Goal: Task Accomplishment & Management: Use online tool/utility

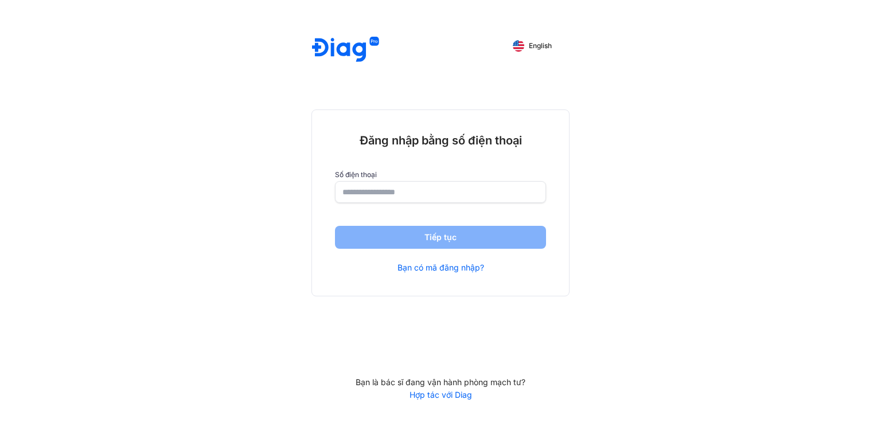
click at [415, 189] on input "number" at bounding box center [441, 192] width 196 height 21
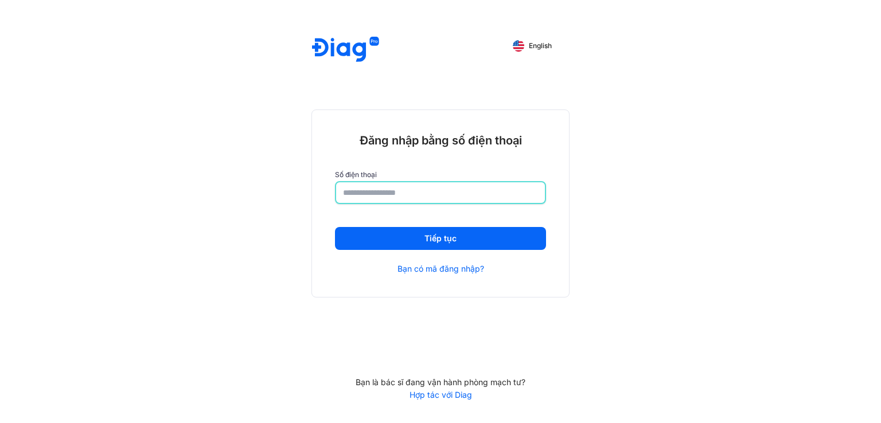
type input "**********"
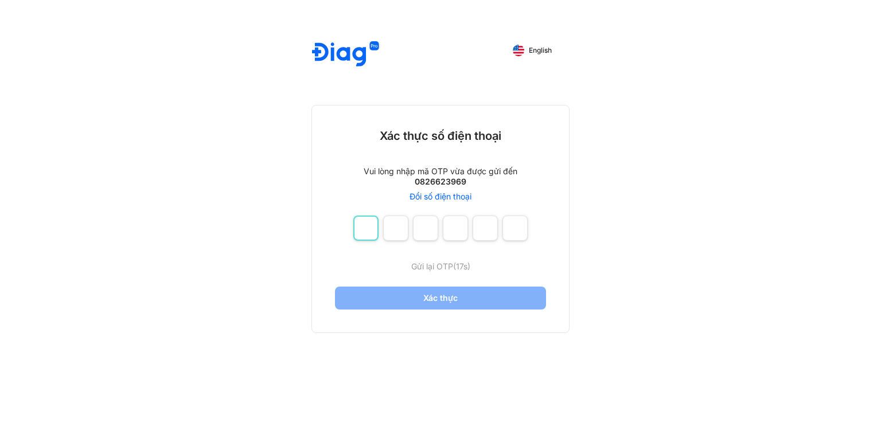
drag, startPoint x: 368, startPoint y: 226, endPoint x: 388, endPoint y: 226, distance: 20.1
click at [369, 226] on input "number" at bounding box center [365, 228] width 25 height 25
type input "*"
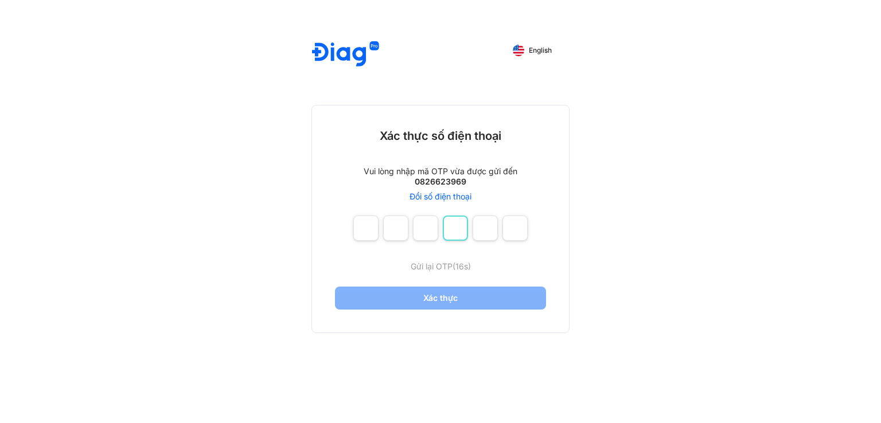
type input "*"
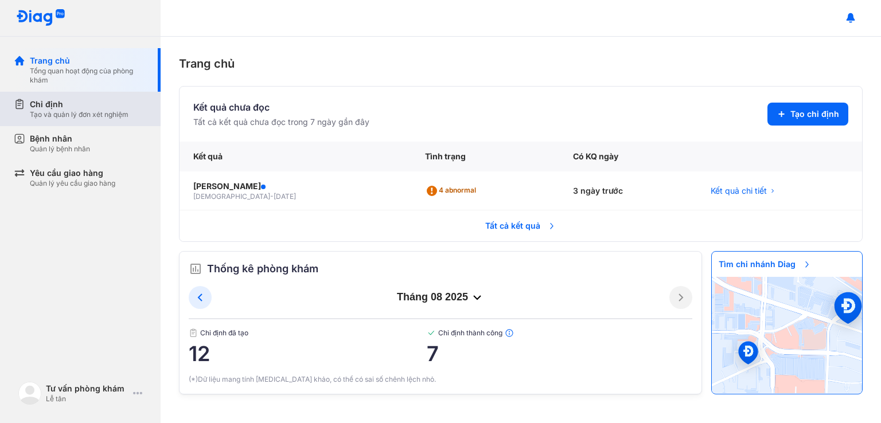
click at [90, 110] on div "Tạo và quản lý đơn xét nghiệm" at bounding box center [79, 114] width 99 height 9
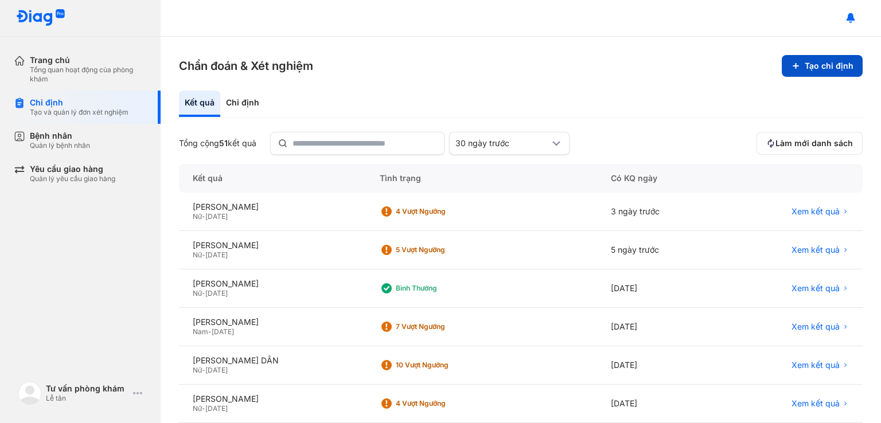
click at [797, 60] on button "Tạo chỉ định" at bounding box center [822, 66] width 81 height 22
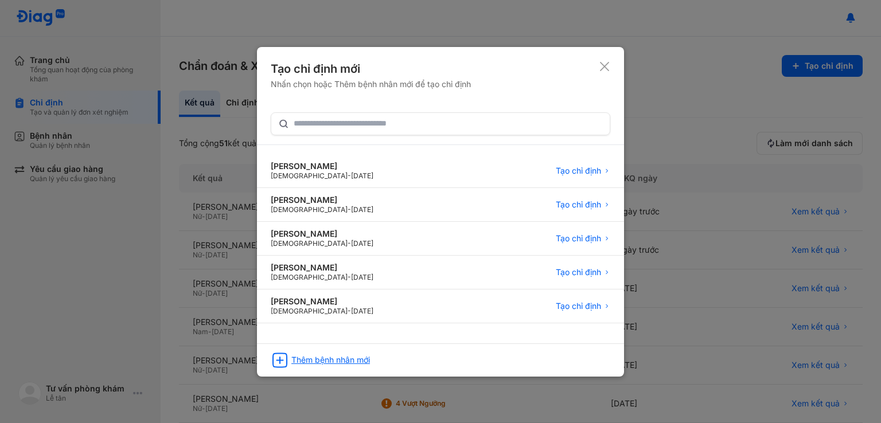
click at [325, 364] on div "Thêm bệnh nhân mới" at bounding box center [331, 360] width 79 height 10
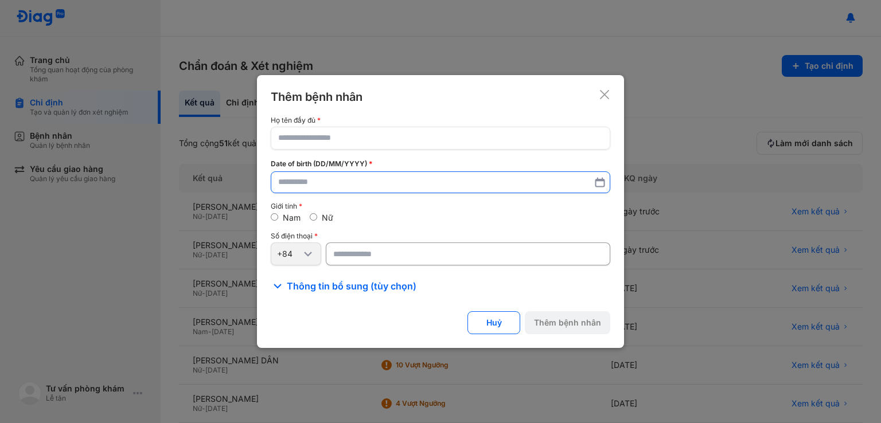
click at [346, 180] on input "text" at bounding box center [440, 182] width 325 height 21
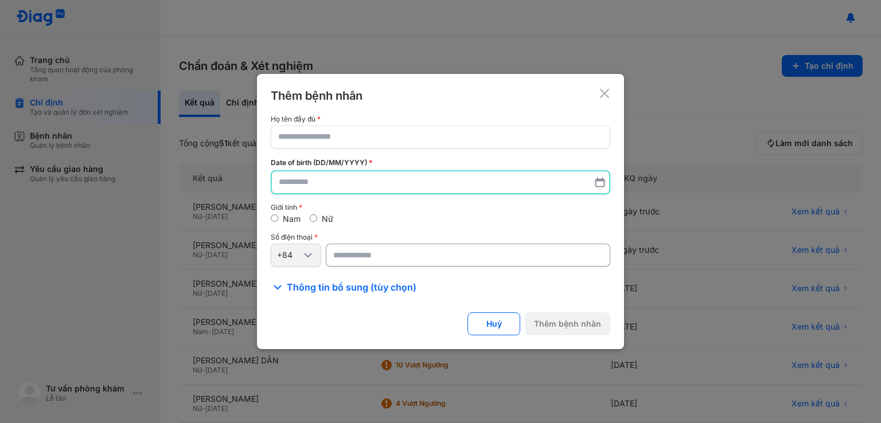
drag, startPoint x: 364, startPoint y: 275, endPoint x: 363, endPoint y: 261, distance: 14.4
click at [363, 269] on div "Họ tên đầy đủ Date of birth (DD/MM/YYYY) Giới tính Nam Nữ Số điện thoại +84 Thô…" at bounding box center [441, 204] width 340 height 179
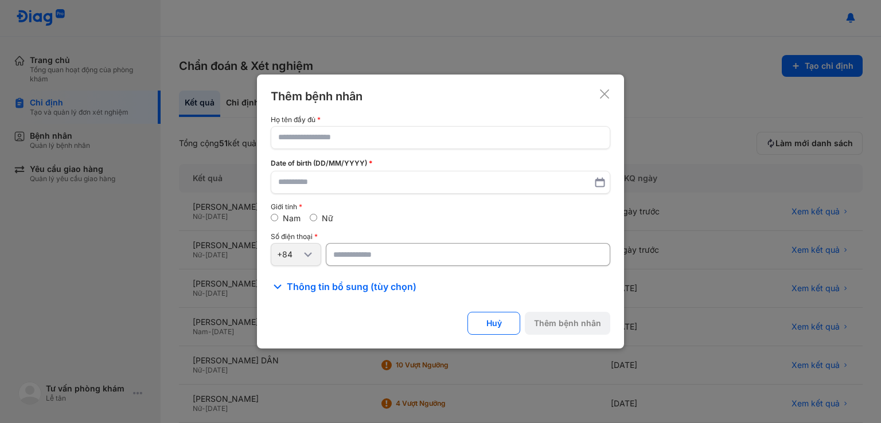
click at [363, 261] on input "number" at bounding box center [468, 254] width 285 height 23
paste input "**********"
click at [340, 257] on input "**********" at bounding box center [468, 254] width 285 height 23
type input "*********"
click at [318, 214] on div "Nữ" at bounding box center [322, 218] width 24 height 10
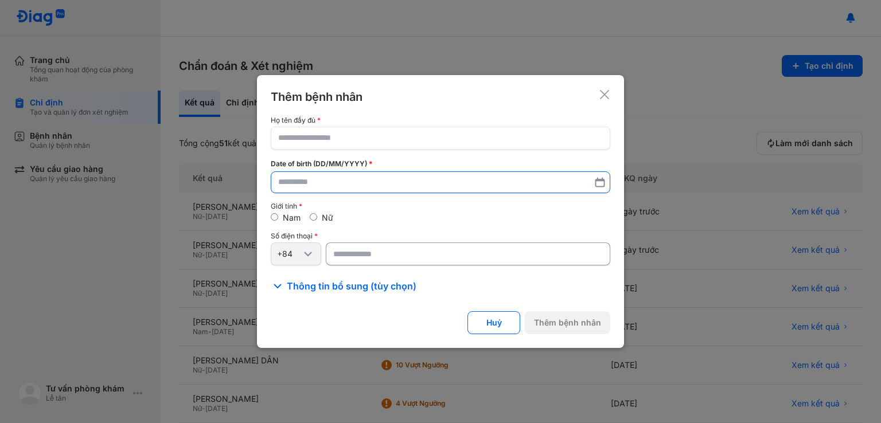
click at [340, 187] on input "text" at bounding box center [440, 182] width 325 height 21
paste input "**********"
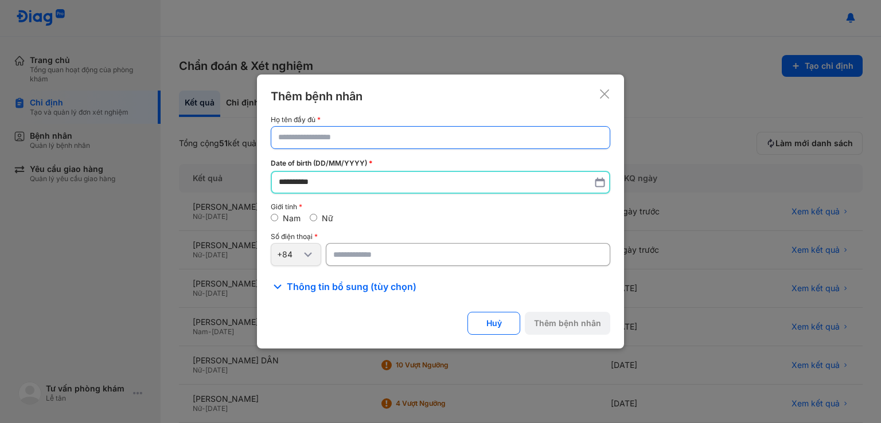
type input "**********"
click at [307, 129] on input "text" at bounding box center [440, 137] width 325 height 21
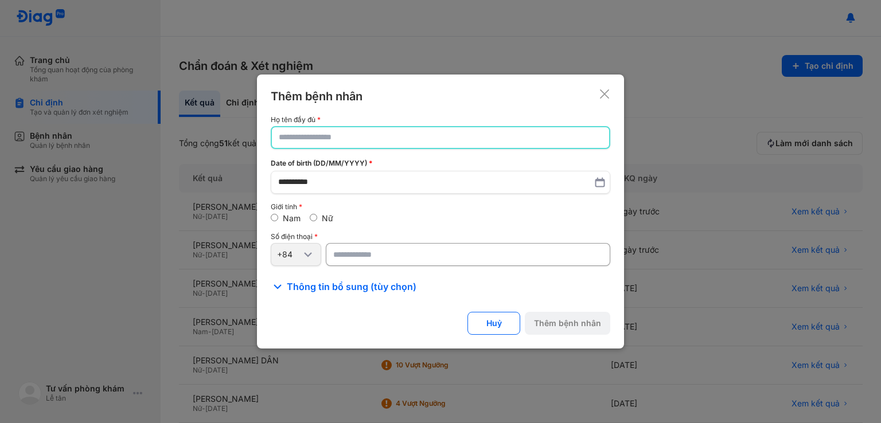
paste input "**********"
type input "**********"
click at [573, 321] on button "Thêm bệnh nhân" at bounding box center [568, 324] width 86 height 23
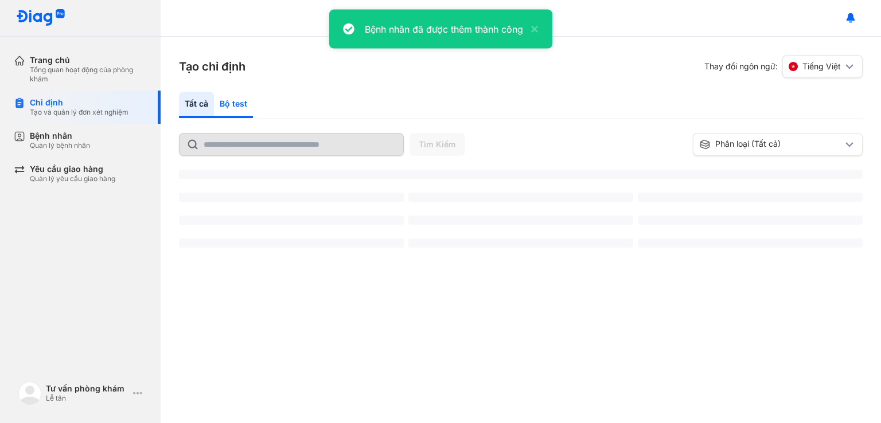
click at [230, 104] on div "Bộ test" at bounding box center [233, 105] width 39 height 26
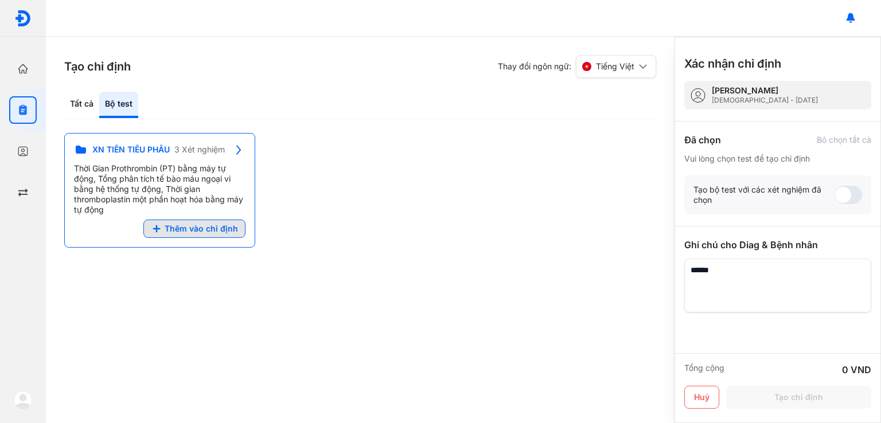
click at [213, 228] on span "Thêm vào chỉ định" at bounding box center [201, 229] width 73 height 10
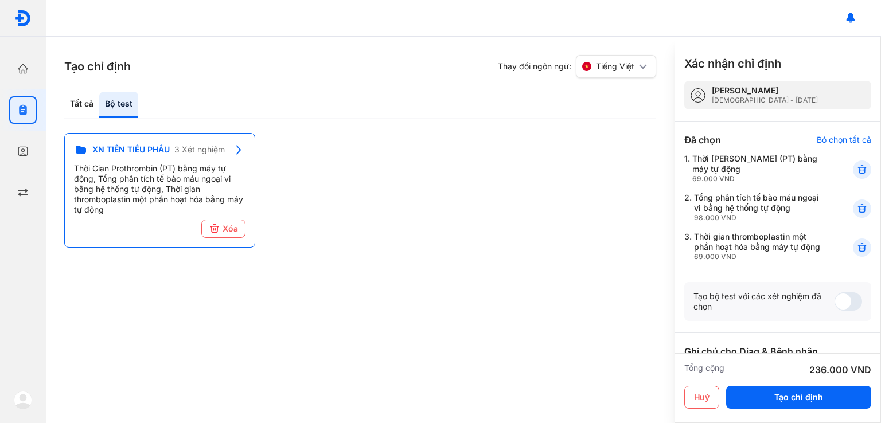
click at [363, 278] on div "Tạo chỉ định Thay đổi ngôn ngữ: Tiếng Việt Tất cả Bộ test Tìm Kiếm Phân loại (T…" at bounding box center [360, 230] width 629 height 387
click at [83, 106] on div "Tất cả" at bounding box center [81, 105] width 35 height 26
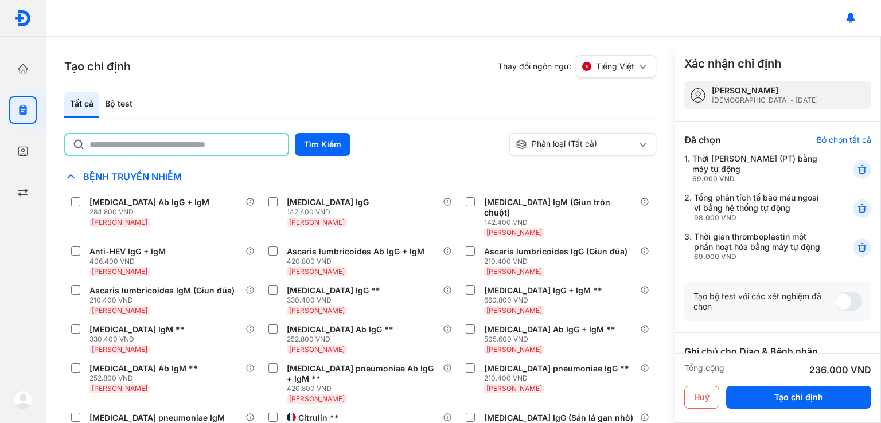
click at [188, 145] on input "text" at bounding box center [186, 144] width 192 height 21
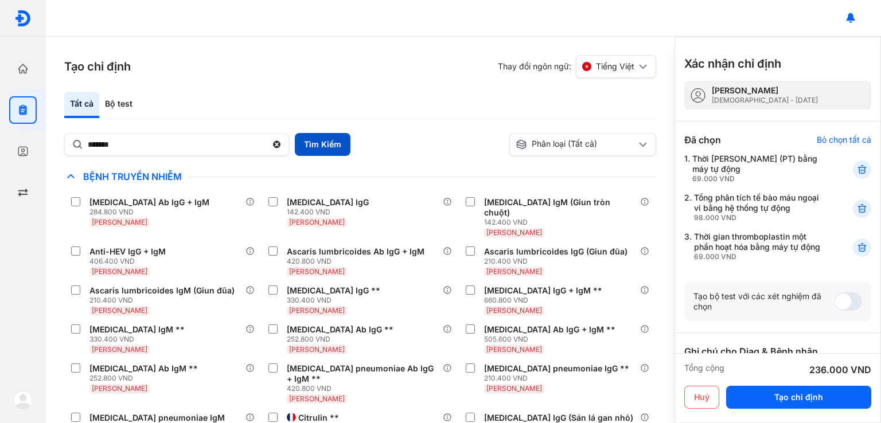
click at [336, 147] on button "Tìm Kiếm" at bounding box center [323, 144] width 56 height 23
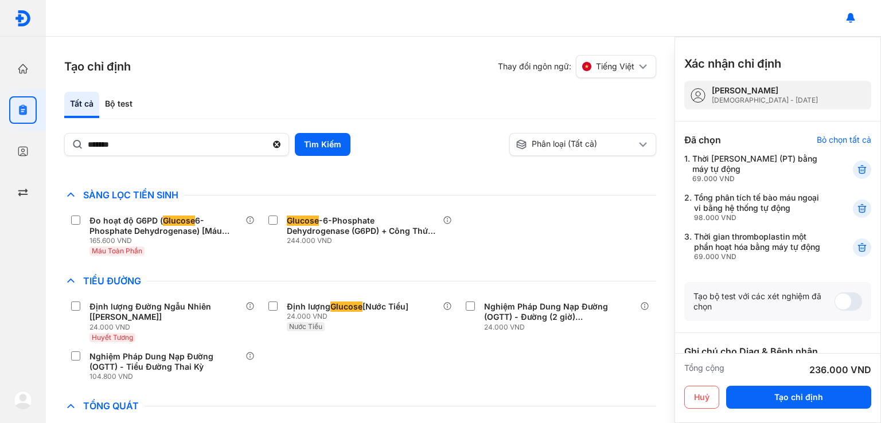
scroll to position [292, 0]
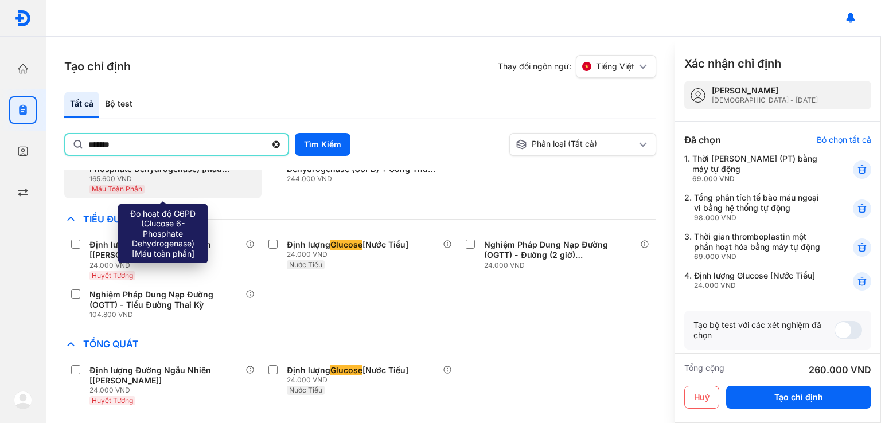
drag, startPoint x: 119, startPoint y: 149, endPoint x: 211, endPoint y: 181, distance: 96.7
click at [57, 139] on div "Tạo chỉ định Thay đổi ngôn ngữ: Tiếng Việt Tất cả Bộ test ******* Tìm Kiếm Phân…" at bounding box center [360, 230] width 629 height 387
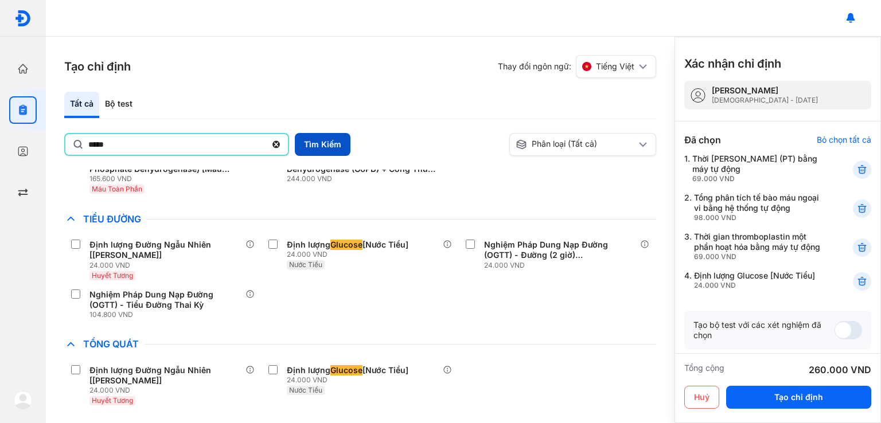
type input "*****"
click at [320, 150] on button "Tìm Kiếm" at bounding box center [323, 144] width 56 height 23
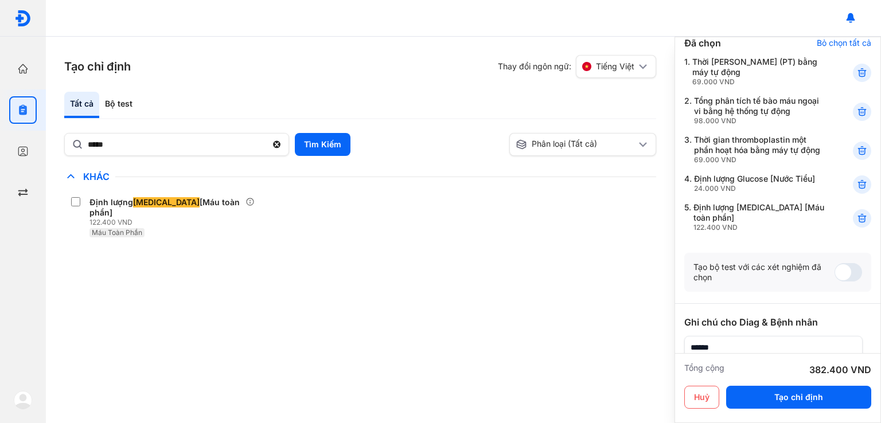
scroll to position [40, 0]
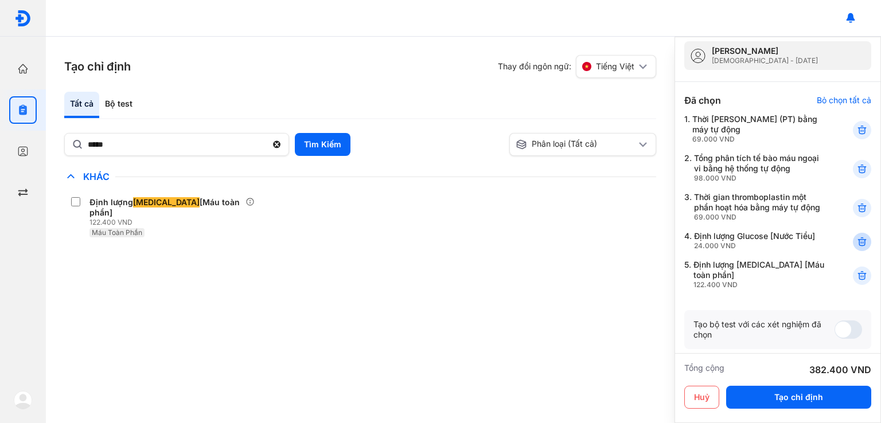
click at [858, 246] on use at bounding box center [862, 242] width 8 height 8
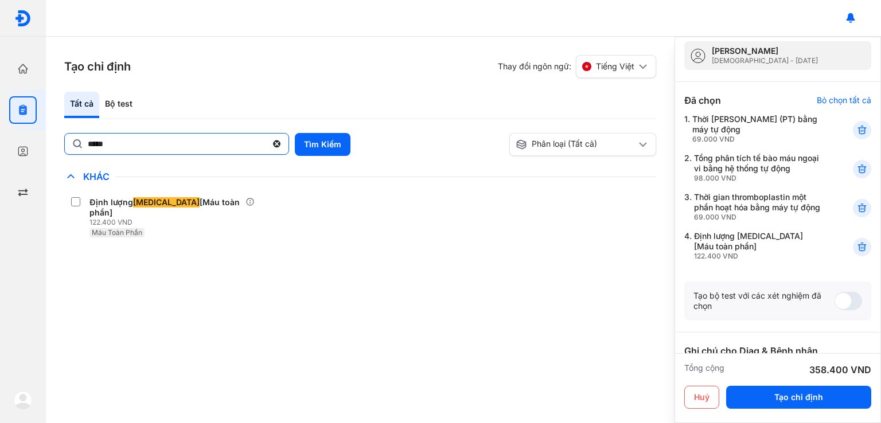
click at [151, 143] on input "*****" at bounding box center [177, 144] width 179 height 21
click at [276, 145] on icon at bounding box center [276, 144] width 10 height 11
click at [266, 145] on input "*****" at bounding box center [177, 144] width 178 height 21
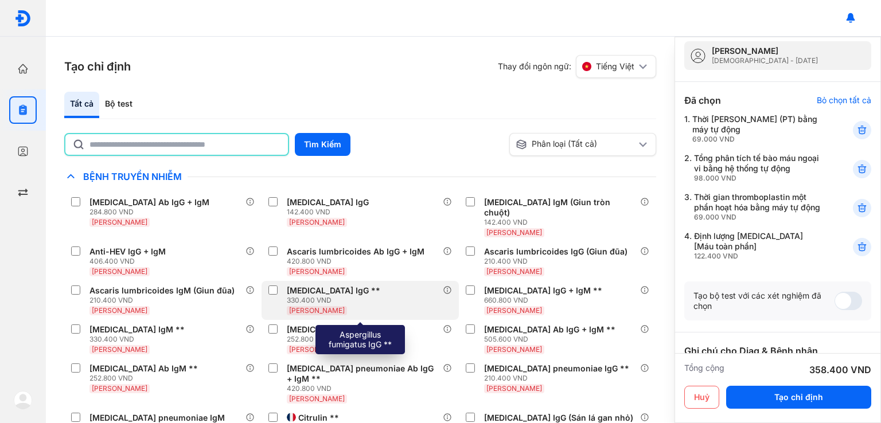
scroll to position [57, 0]
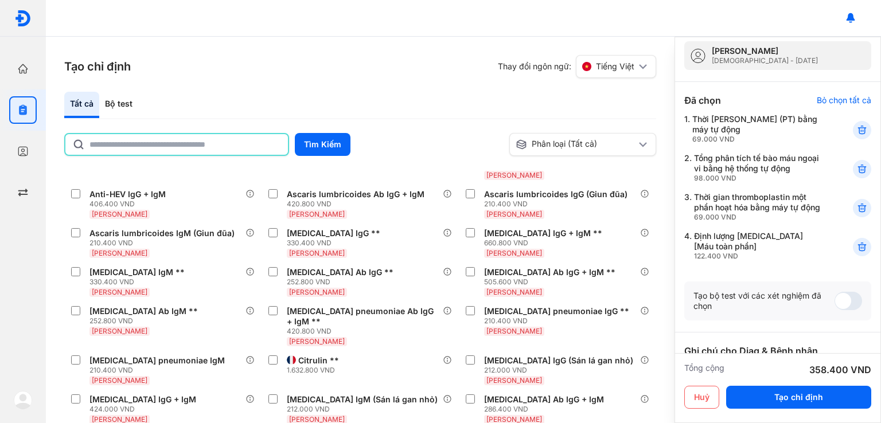
click at [146, 141] on input "text" at bounding box center [186, 144] width 192 height 21
type input "*******"
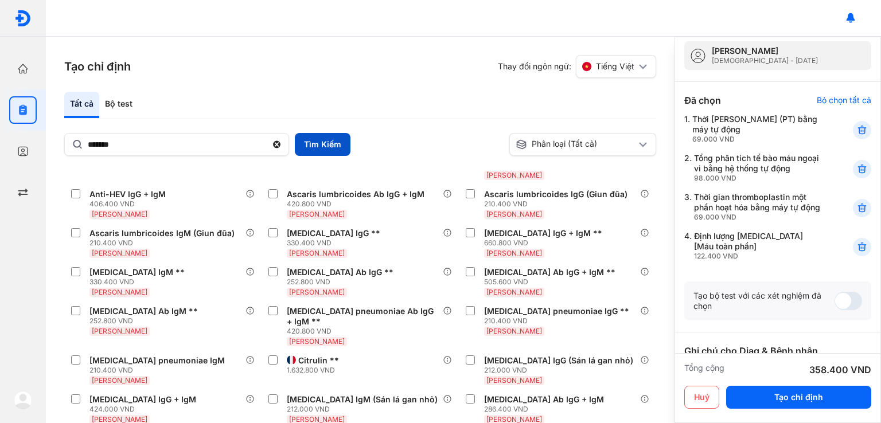
click at [321, 149] on button "Tìm Kiếm" at bounding box center [323, 144] width 56 height 23
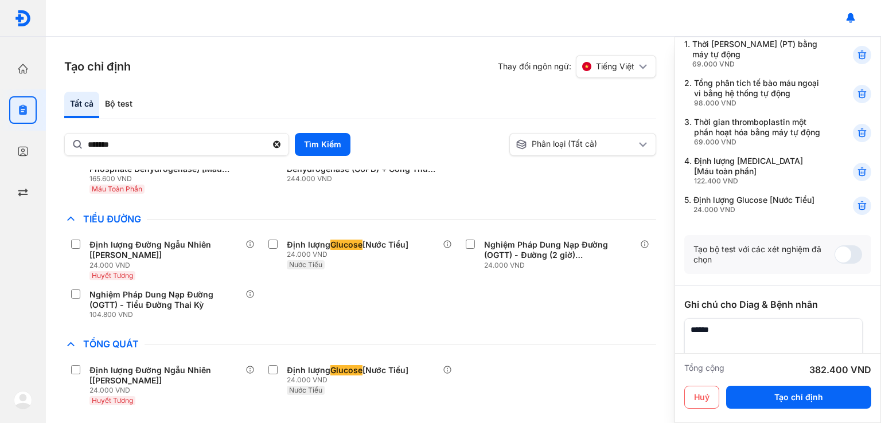
scroll to position [0, 0]
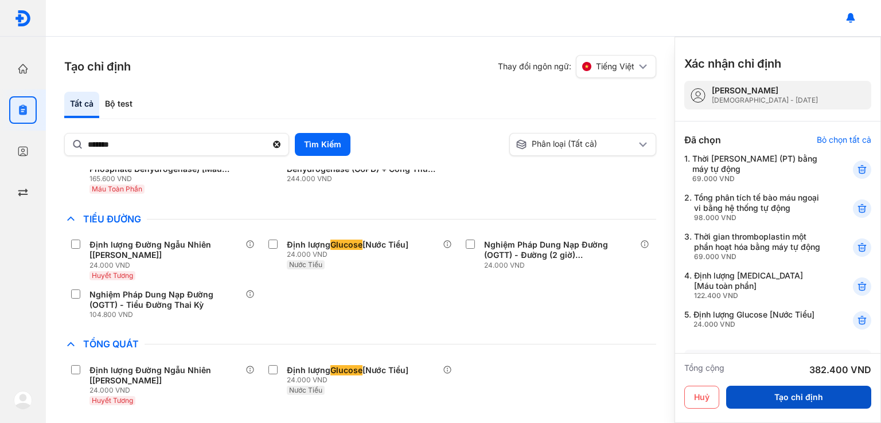
click at [799, 400] on button "Tạo chỉ định" at bounding box center [798, 397] width 145 height 23
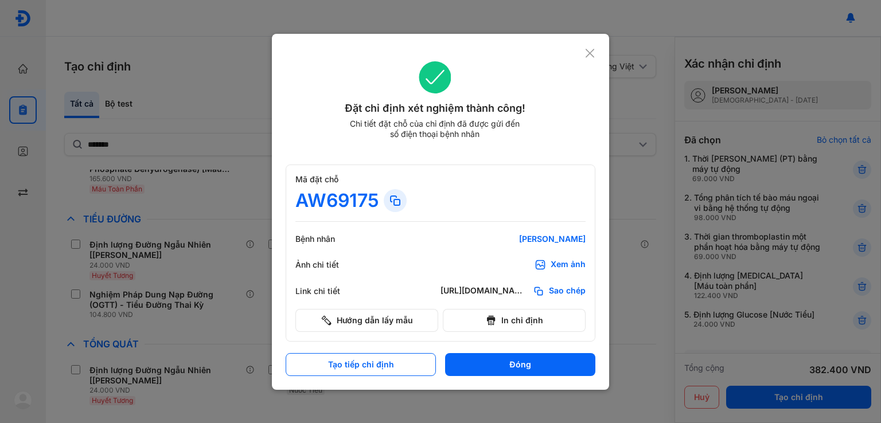
click at [592, 55] on use at bounding box center [590, 53] width 9 height 9
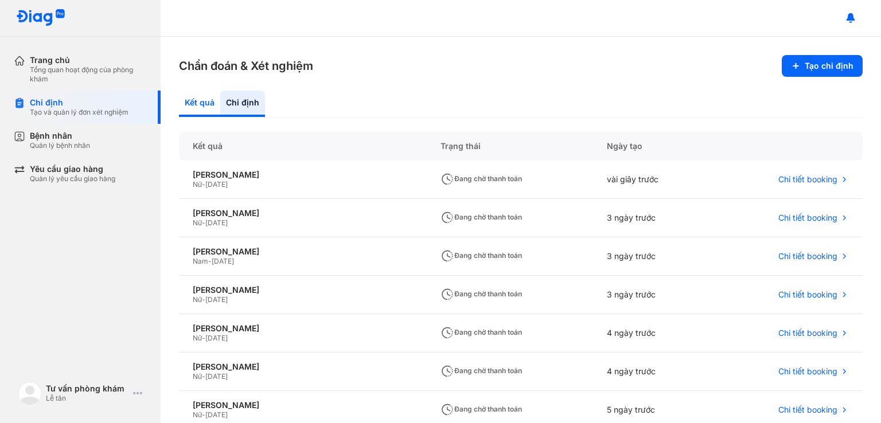
click at [195, 113] on div "Kết quả" at bounding box center [199, 104] width 41 height 26
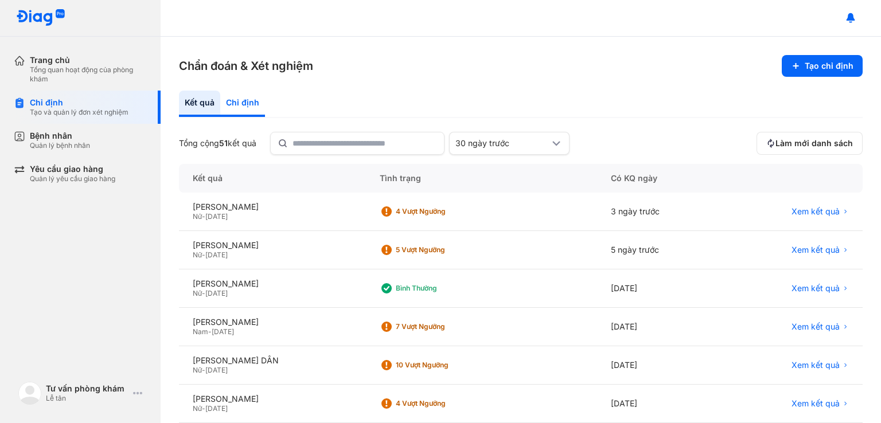
click at [253, 108] on div "Chỉ định" at bounding box center [242, 104] width 45 height 26
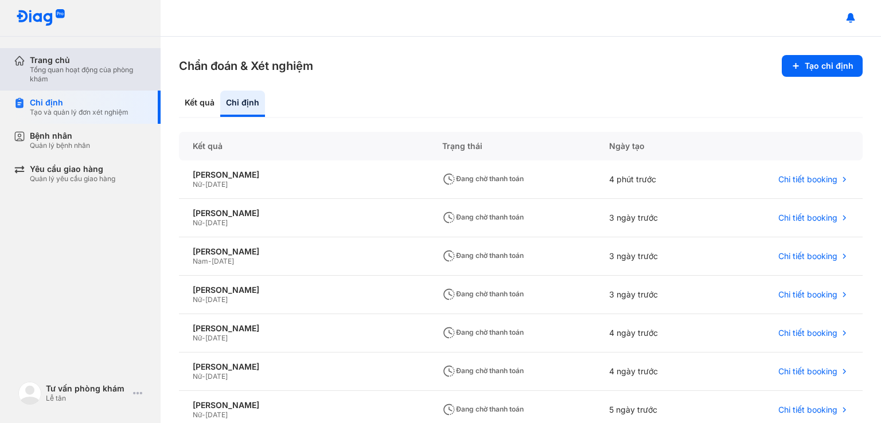
click at [102, 76] on div "Tổng quan hoạt động của phòng khám" at bounding box center [88, 74] width 117 height 18
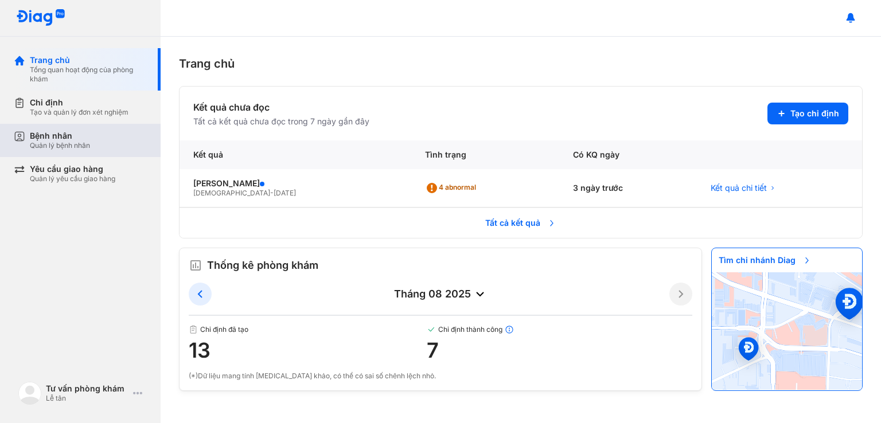
click at [87, 145] on div "Quản lý bệnh nhân" at bounding box center [60, 145] width 60 height 9
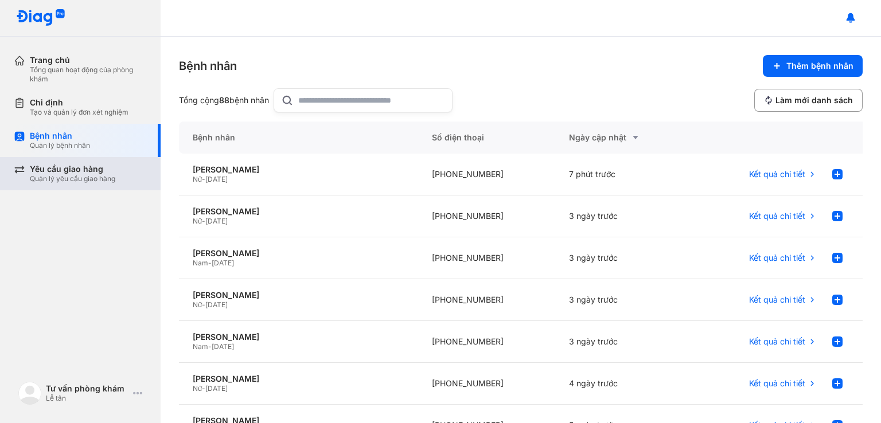
click at [73, 176] on div "Quản lý yêu cầu giao hàng" at bounding box center [73, 178] width 86 height 9
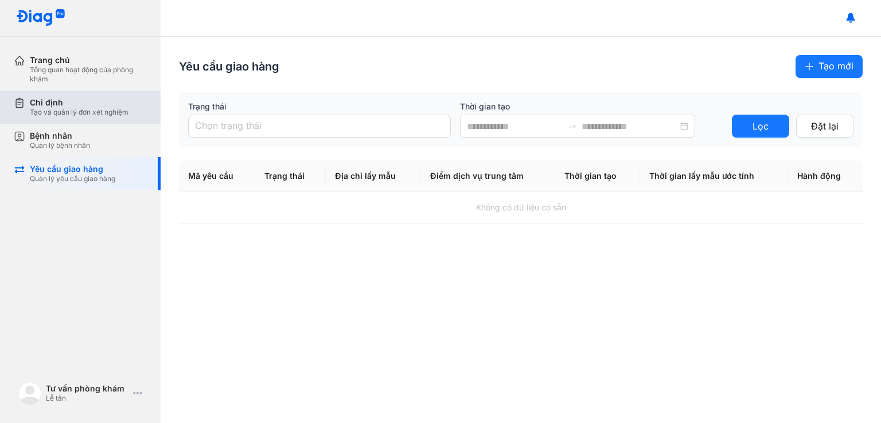
click at [56, 98] on div "Chỉ định" at bounding box center [79, 103] width 99 height 10
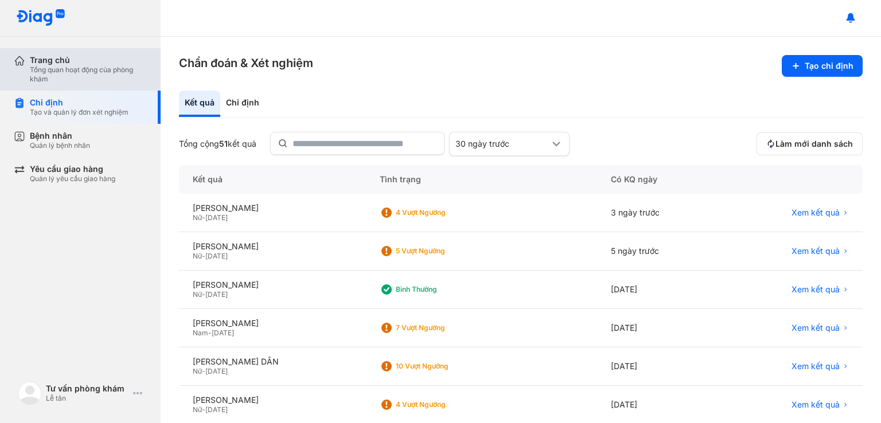
click at [76, 65] on div "Trang chủ" at bounding box center [88, 60] width 117 height 10
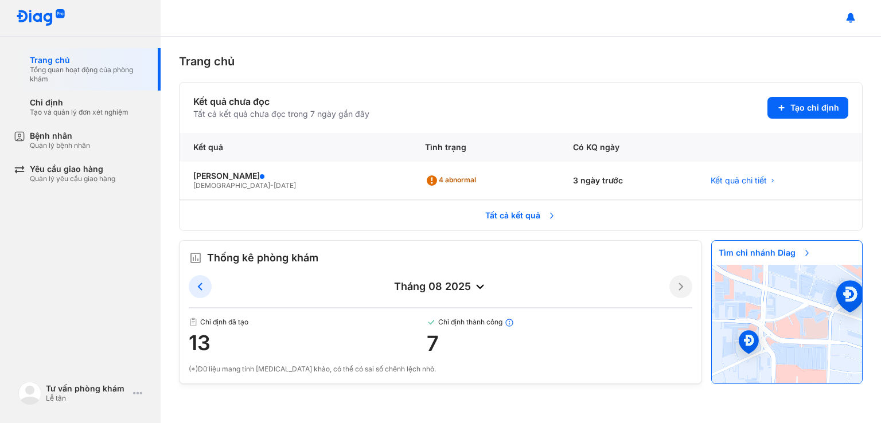
drag, startPoint x: 225, startPoint y: 265, endPoint x: 364, endPoint y: 266, distance: 138.9
click at [243, 266] on div "Thống kê phòng khám tháng 08 2025 Chỉ định đã tạo 13 Chỉ định thành công 7 (*)D…" at bounding box center [441, 312] width 504 height 125
click at [100, 393] on div "Tư vấn phòng khám" at bounding box center [87, 389] width 83 height 10
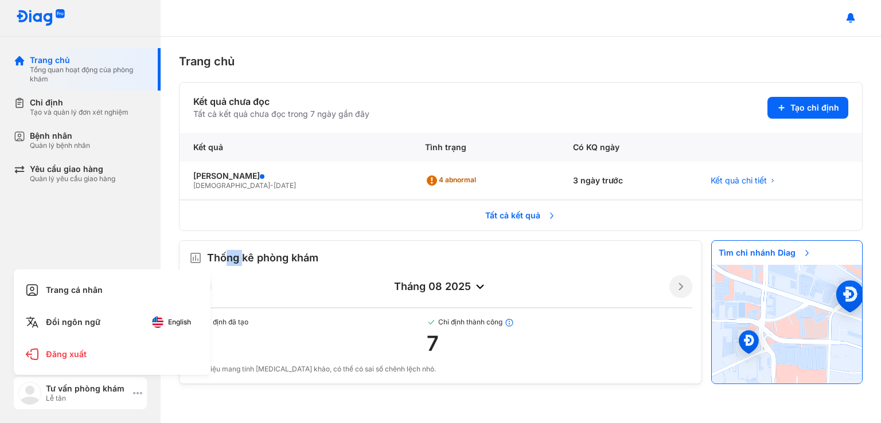
click at [131, 395] on div "Tư vấn phòng khám Lễ tân" at bounding box center [80, 394] width 133 height 32
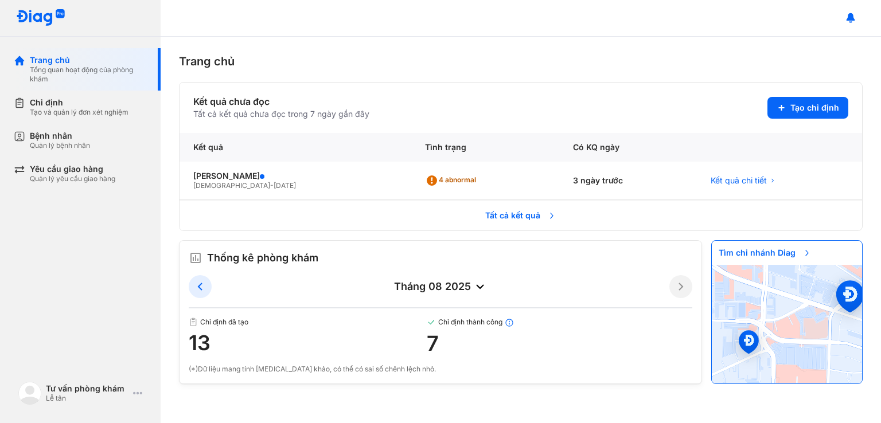
click at [503, 217] on span "Tất cả kết quả" at bounding box center [521, 216] width 85 height 24
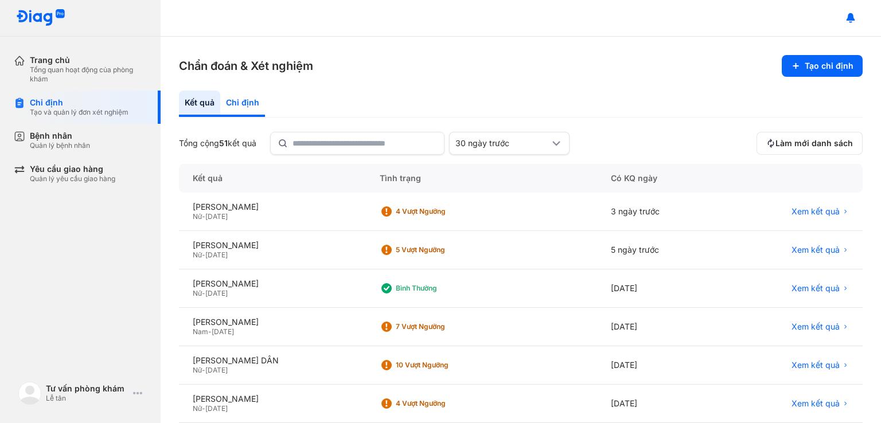
click at [241, 106] on div "Chỉ định" at bounding box center [242, 104] width 45 height 26
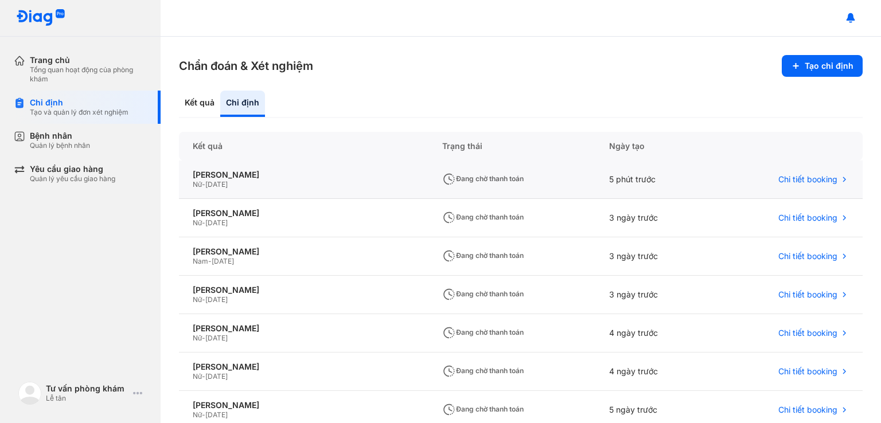
click at [228, 182] on span "[DATE]" at bounding box center [216, 184] width 22 height 9
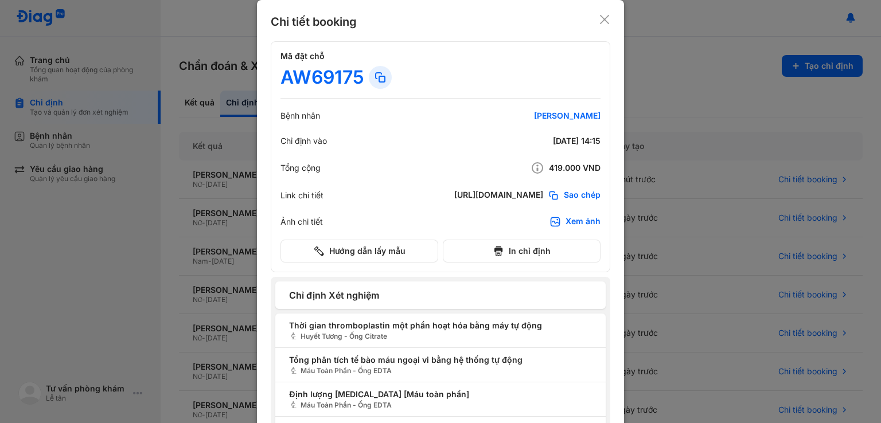
click at [159, 199] on div at bounding box center [440, 211] width 881 height 423
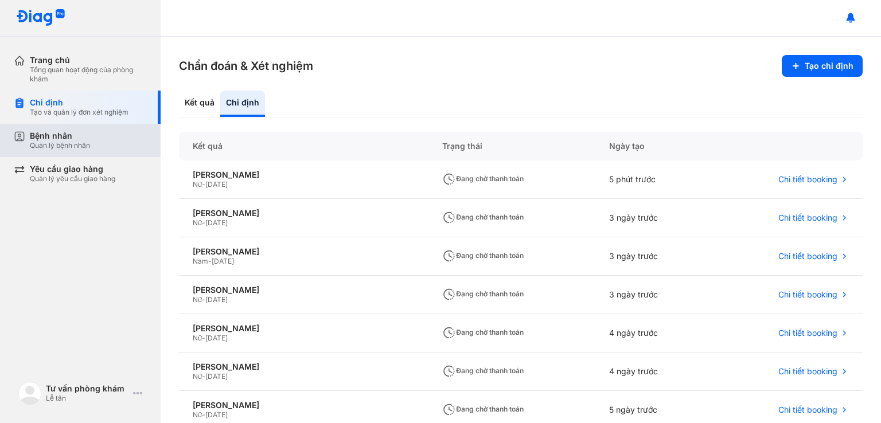
click at [74, 141] on div "Quản lý bệnh nhân" at bounding box center [60, 145] width 60 height 9
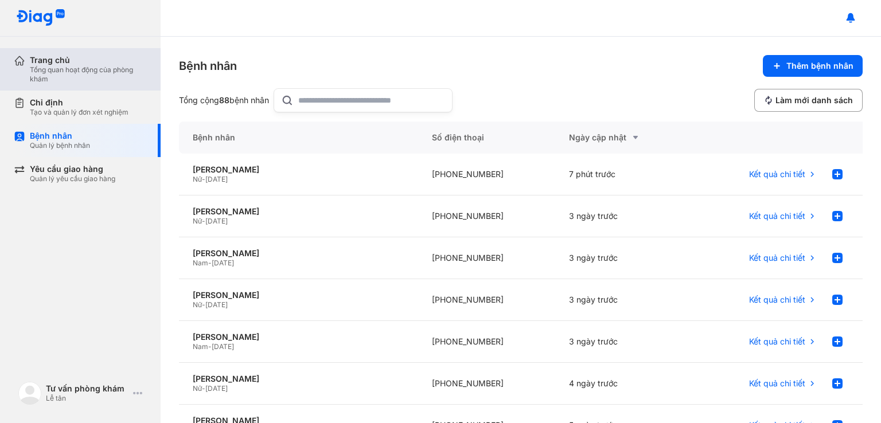
click at [103, 68] on div "Tổng quan hoạt động của phòng khám" at bounding box center [88, 74] width 117 height 18
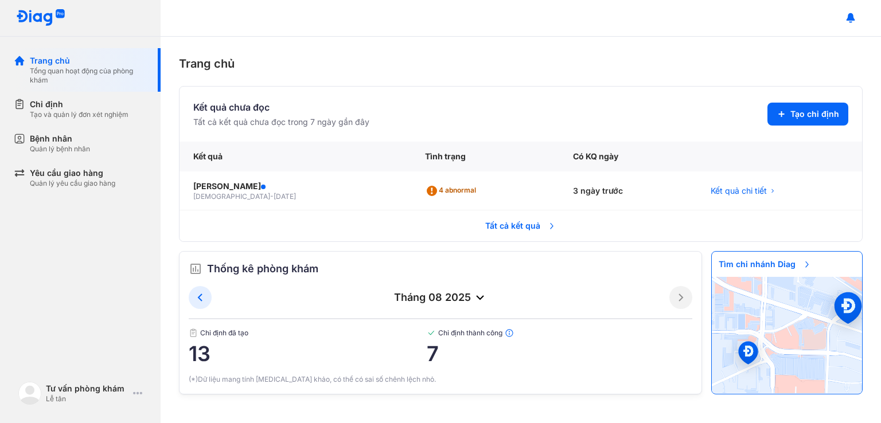
drag, startPoint x: 274, startPoint y: 337, endPoint x: 204, endPoint y: 326, distance: 70.9
click at [273, 337] on div "Chỉ định đã tạo 13" at bounding box center [308, 347] width 238 height 37
click at [200, 297] on icon at bounding box center [200, 298] width 14 height 14
drag, startPoint x: 415, startPoint y: 341, endPoint x: 229, endPoint y: 335, distance: 186.6
click at [415, 342] on div "Chỉ định đã tạo 12" at bounding box center [308, 347] width 238 height 37
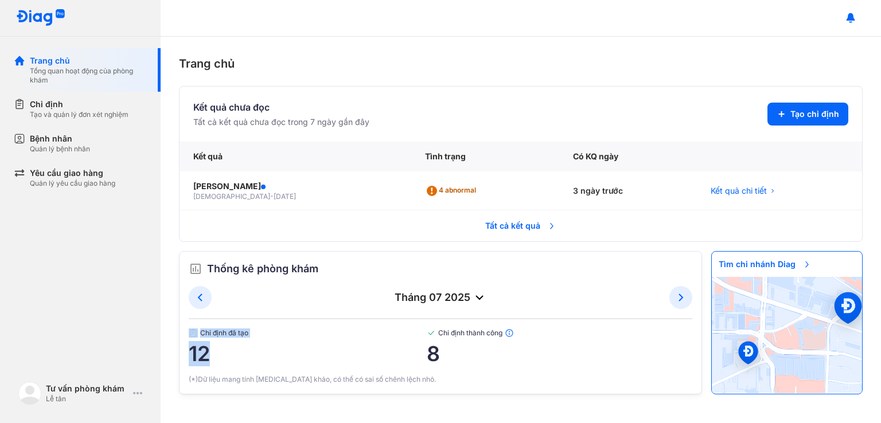
drag, startPoint x: 199, startPoint y: 335, endPoint x: 285, endPoint y: 353, distance: 87.6
click at [282, 353] on div "Chỉ định đã tạo 12" at bounding box center [308, 347] width 238 height 37
click at [139, 401] on div "Tư vấn phòng khám Lễ tân" at bounding box center [80, 394] width 133 height 32
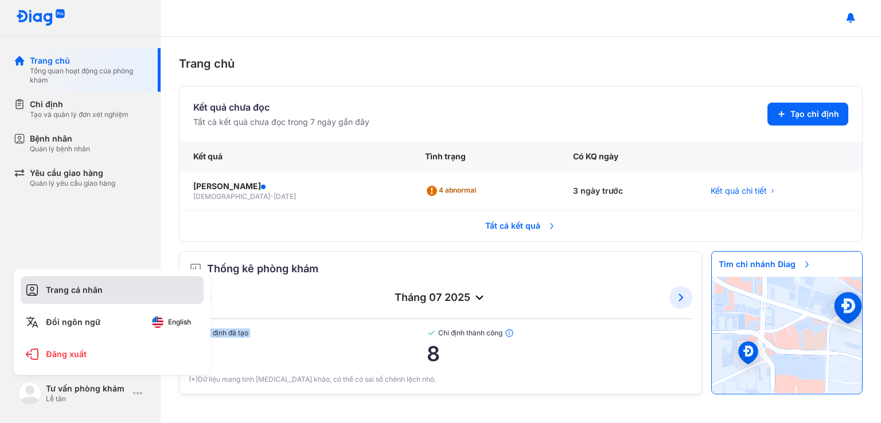
click at [110, 292] on div "Trang cá nhân" at bounding box center [112, 291] width 183 height 28
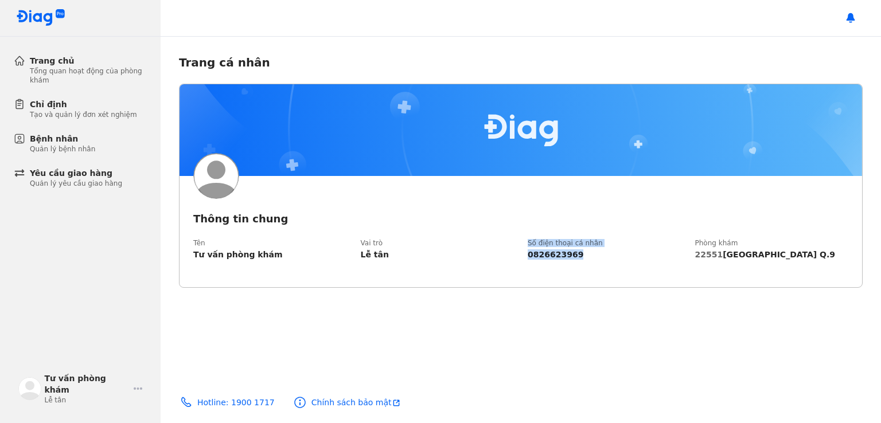
drag, startPoint x: 720, startPoint y: 283, endPoint x: 730, endPoint y: 284, distance: 9.8
click at [730, 284] on div "Thông tin chung Tên Tư vấn phòng khám Vai trò Lễ tân Số điện thoại cá nhân 0826…" at bounding box center [521, 231] width 683 height 111
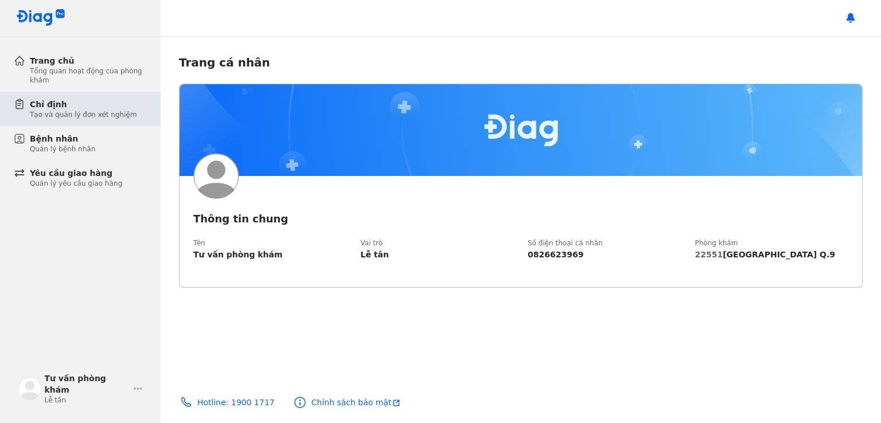
click at [86, 108] on div "Chỉ định" at bounding box center [83, 104] width 107 height 11
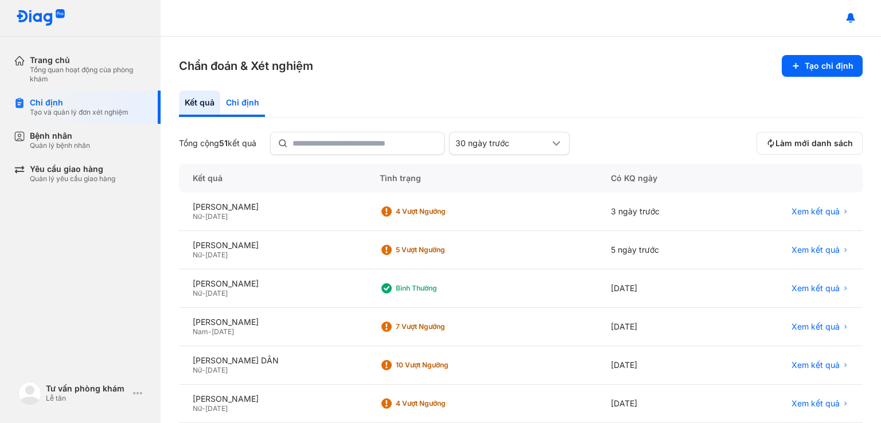
click at [248, 104] on div "Chỉ định" at bounding box center [242, 104] width 45 height 26
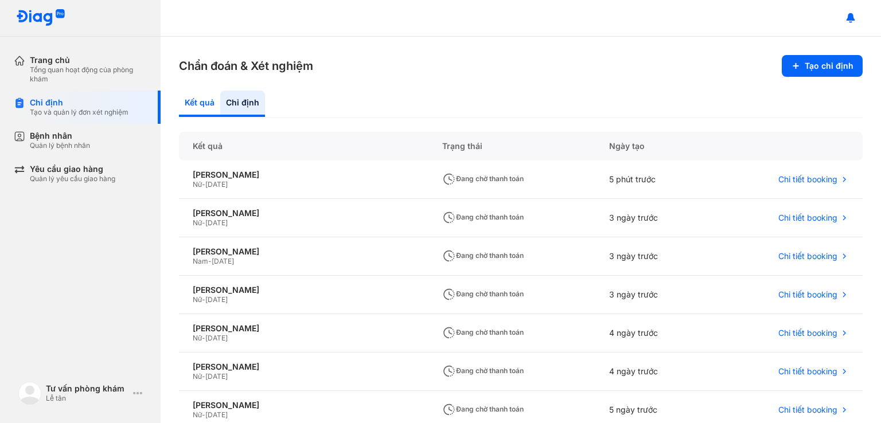
click at [204, 102] on div "Kết quả" at bounding box center [199, 104] width 41 height 26
